Goal: Information Seeking & Learning: Learn about a topic

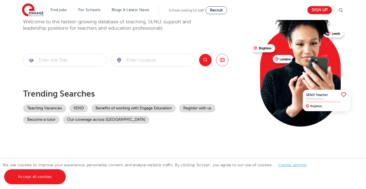
scroll to position [54, 0]
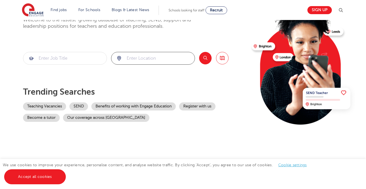
click at [151, 62] on input "search" at bounding box center [152, 58] width 83 height 12
type input "heckmondwike"
click button "Submit" at bounding box center [0, 0] width 0 height 0
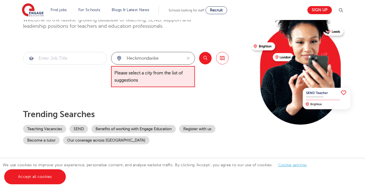
drag, startPoint x: 162, startPoint y: 56, endPoint x: 92, endPoint y: 54, distance: 70.2
click at [92, 54] on section "heckmondwike Please select a city from the list of suggestions Search Browse al…" at bounding box center [125, 70] width 205 height 36
type input "d"
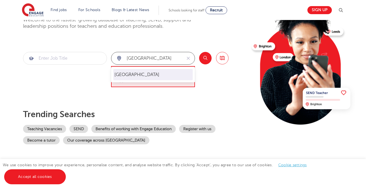
click at [125, 74] on li "[GEOGRAPHIC_DATA]" at bounding box center [152, 74] width 79 height 11
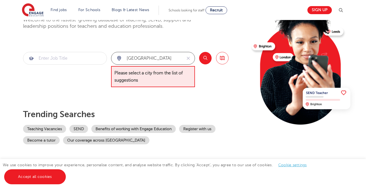
type input "[GEOGRAPHIC_DATA]"
click at [203, 60] on button "Search" at bounding box center [205, 58] width 12 height 12
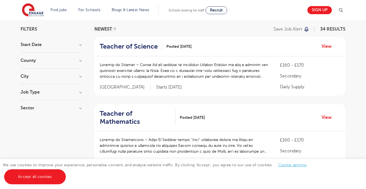
scroll to position [43, 0]
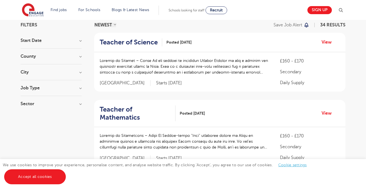
click at [61, 100] on section "Start Date September 34 Show more County London 507 Hertfordshire 115 Leeds 34 …" at bounding box center [51, 74] width 61 height 73
click at [73, 103] on h3 "Sector" at bounding box center [51, 104] width 61 height 4
click at [29, 115] on label "Primary 17" at bounding box center [41, 115] width 24 height 7
click at [29, 115] on input "Primary 17" at bounding box center [31, 115] width 4 height 4
checkbox input "true"
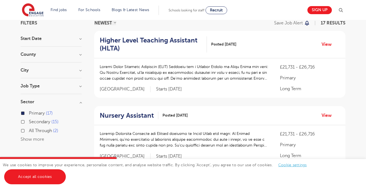
scroll to position [47, 0]
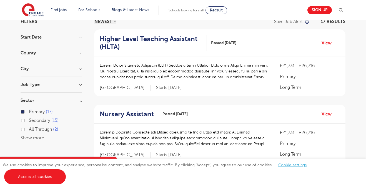
click at [80, 84] on h3 "Job Type" at bounding box center [51, 84] width 61 height 4
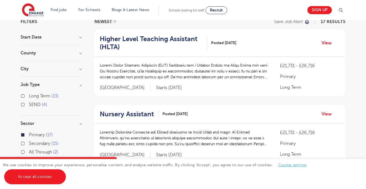
click at [79, 85] on h3 "Job Type" at bounding box center [51, 84] width 61 height 4
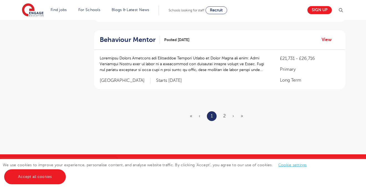
scroll to position [704, 0]
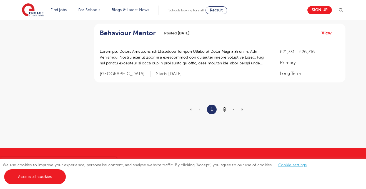
click at [225, 107] on link "2" at bounding box center [224, 109] width 2 height 5
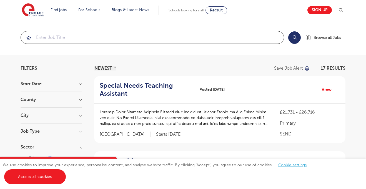
click at [235, 39] on input "search" at bounding box center [152, 37] width 263 height 12
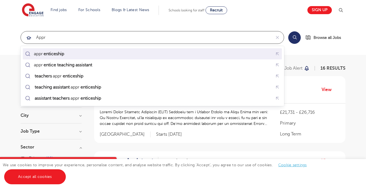
click at [79, 55] on div "appr enticeship" at bounding box center [152, 54] width 257 height 9
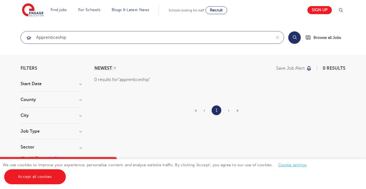
type input "apprenticeship"
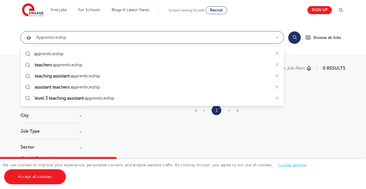
drag, startPoint x: 113, startPoint y: 41, endPoint x: -13, endPoint y: 35, distance: 126.6
click at [0, 35] on html "Find jobs All vacancies We have one of the UK's largest database. and with hund…" at bounding box center [183, 172] width 366 height 345
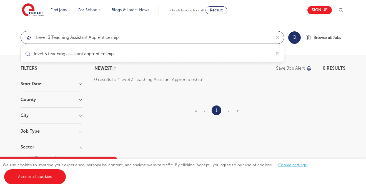
type input "Level 3 Teaching Assistant Apprenticeship"
click button "Submit" at bounding box center [0, 0] width 0 height 0
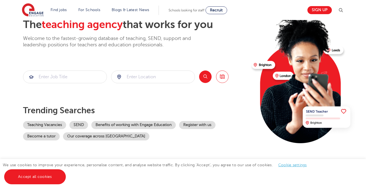
scroll to position [37, 0]
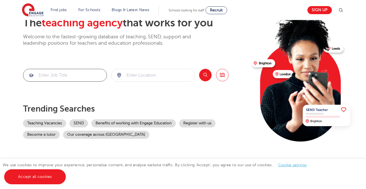
click at [91, 75] on input "search" at bounding box center [64, 75] width 83 height 12
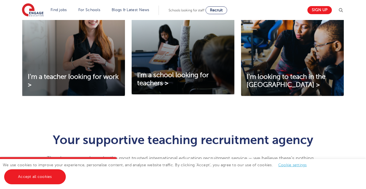
scroll to position [0, 0]
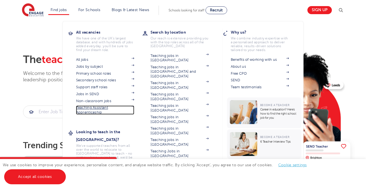
click at [100, 110] on link "Teaching Assistant Apprenticeship" at bounding box center [105, 109] width 58 height 9
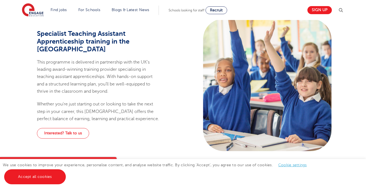
scroll to position [295, 0]
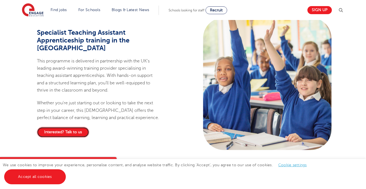
click at [80, 127] on link "Interested? Talk to us" at bounding box center [63, 132] width 52 height 11
